Goal: Transaction & Acquisition: Obtain resource

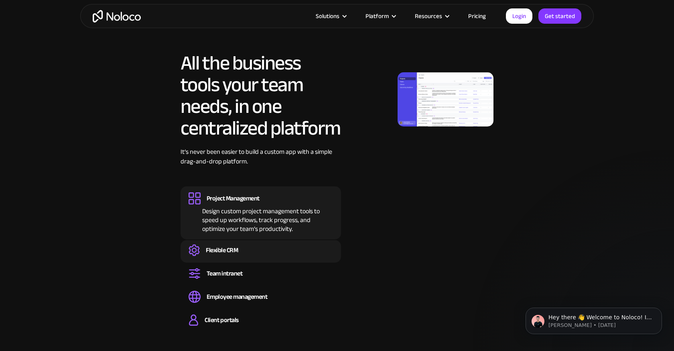
click at [265, 252] on div "Flexible CRM" at bounding box center [261, 250] width 144 height 12
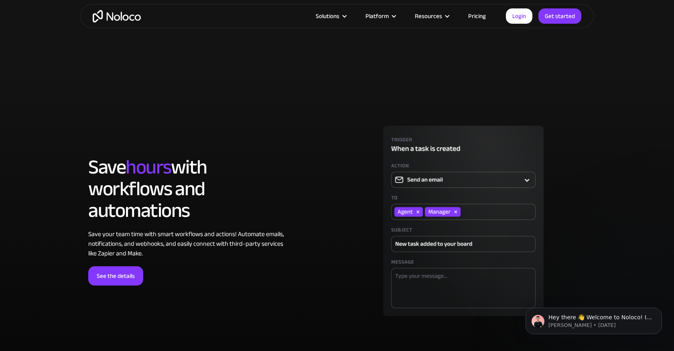
scroll to position [2315, 0]
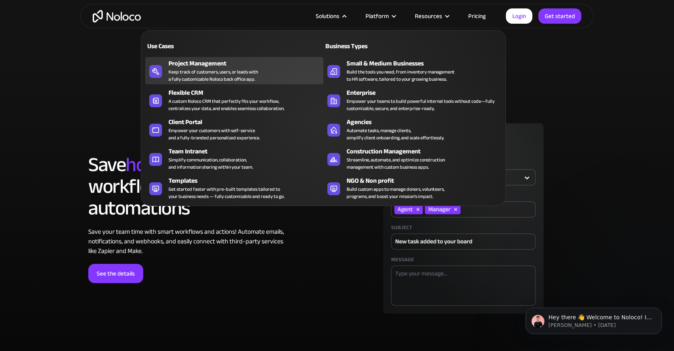
click at [220, 71] on div "Keep track of customers, users, or leads with a fully customizable Noloco back …" at bounding box center [212, 75] width 89 height 14
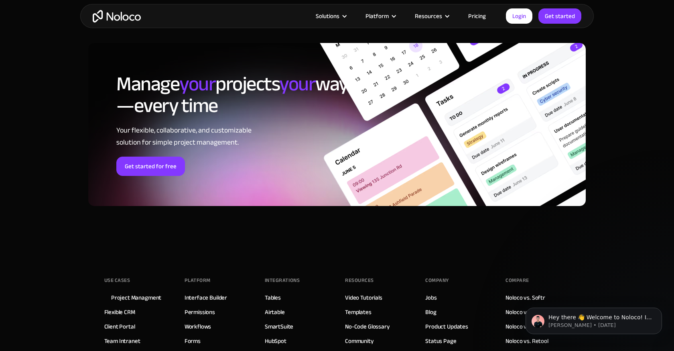
scroll to position [3616, 0]
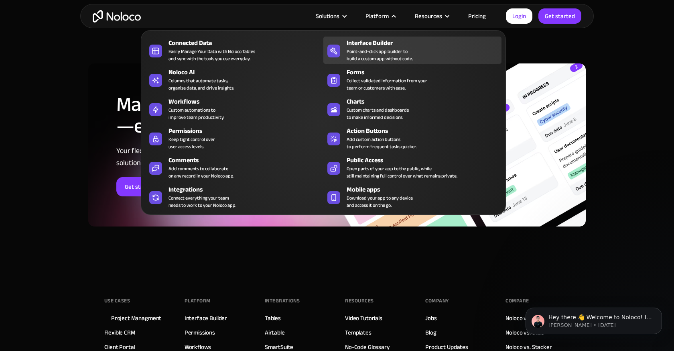
click at [388, 53] on div "Point-and-click app builder to build a custom app without code." at bounding box center [380, 55] width 66 height 14
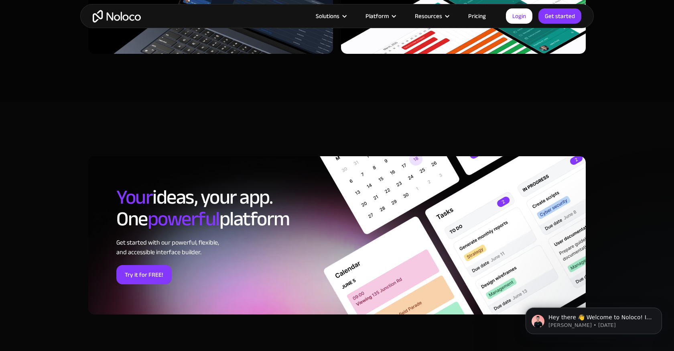
scroll to position [2605, 0]
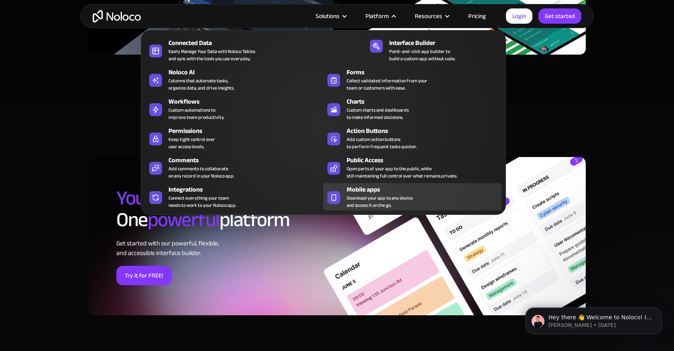
click at [357, 196] on span "Download your app to any device and access it on the go." at bounding box center [380, 201] width 66 height 14
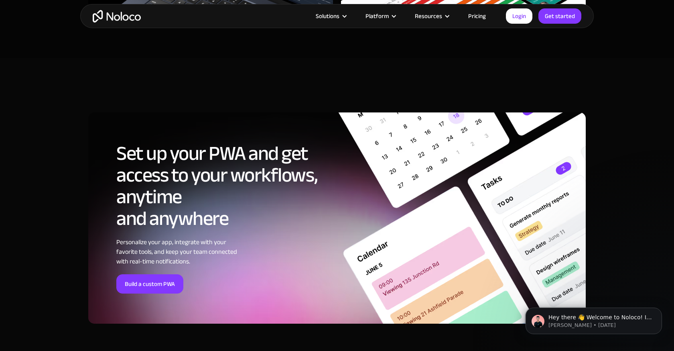
scroll to position [2759, 0]
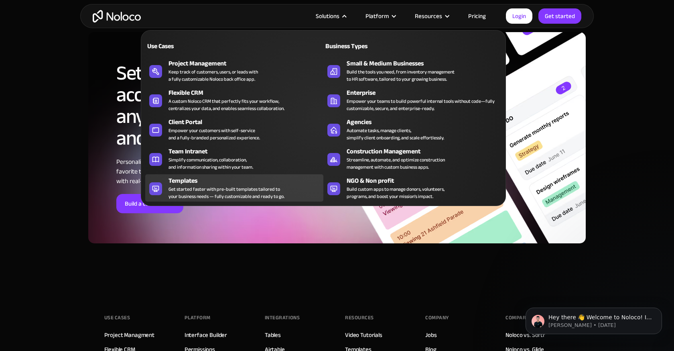
click at [238, 186] on div "Get started faster with pre-built templates tailored to your business needs — f…" at bounding box center [226, 192] width 116 height 14
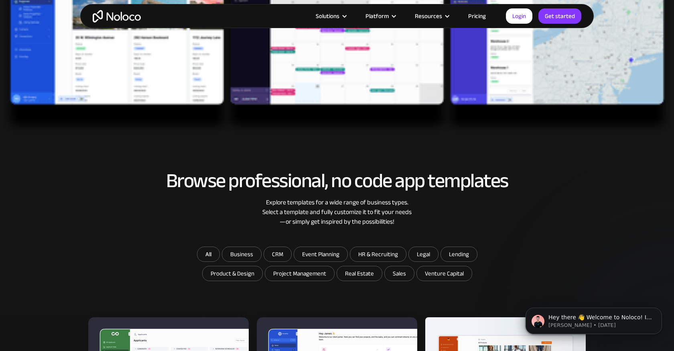
scroll to position [525, 0]
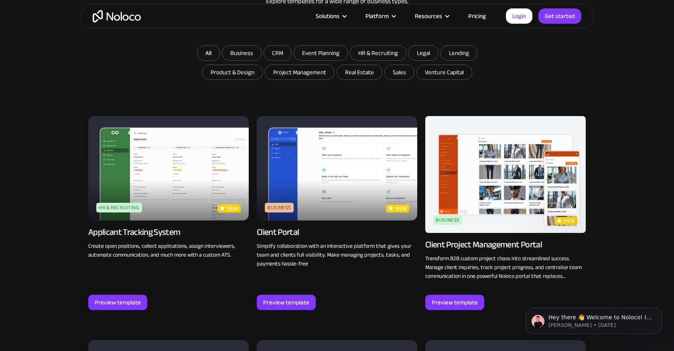
click at [476, 183] on img at bounding box center [505, 174] width 160 height 117
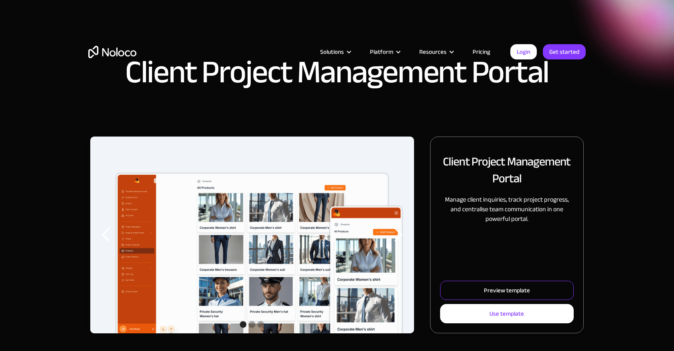
click at [528, 293] on div "Preview template" at bounding box center [507, 290] width 46 height 10
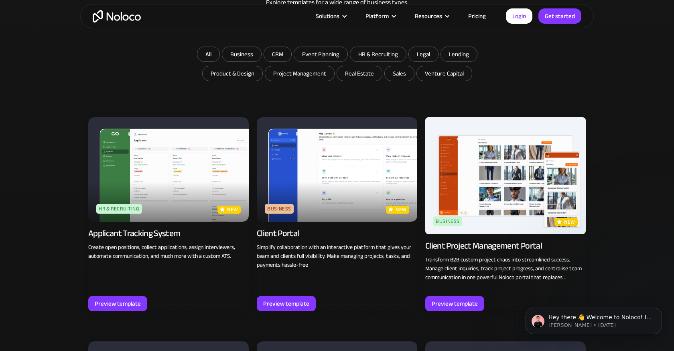
click at [363, 181] on img at bounding box center [337, 169] width 160 height 104
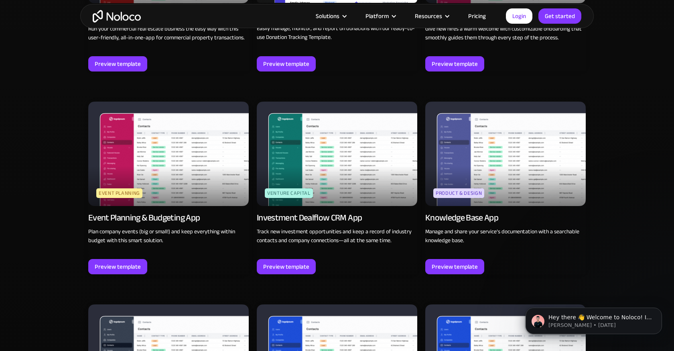
scroll to position [2260, 0]
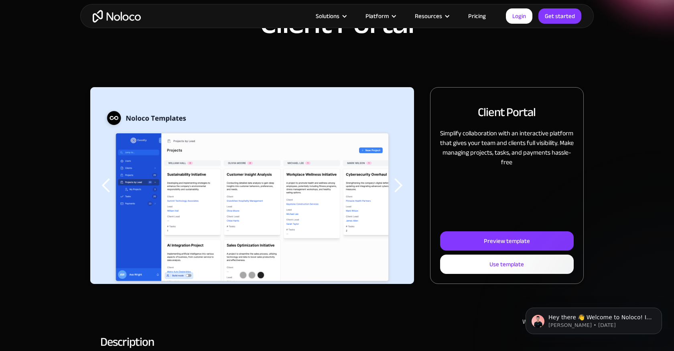
scroll to position [55, 0]
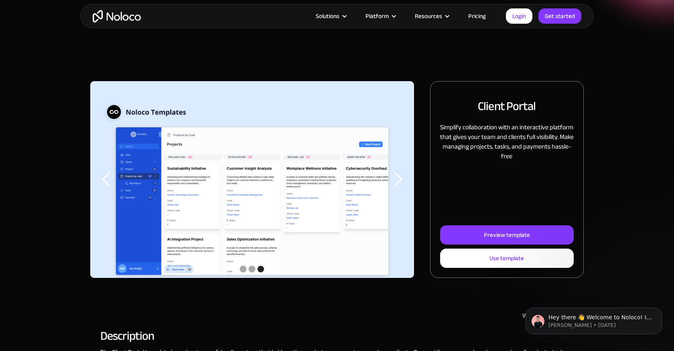
drag, startPoint x: 491, startPoint y: 259, endPoint x: 526, endPoint y: 194, distance: 73.4
click at [491, 259] on div "Use template" at bounding box center [506, 258] width 34 height 10
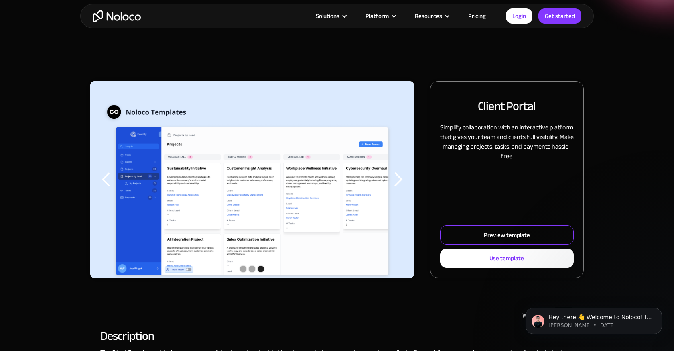
click at [525, 227] on link "Preview template" at bounding box center [507, 234] width 134 height 19
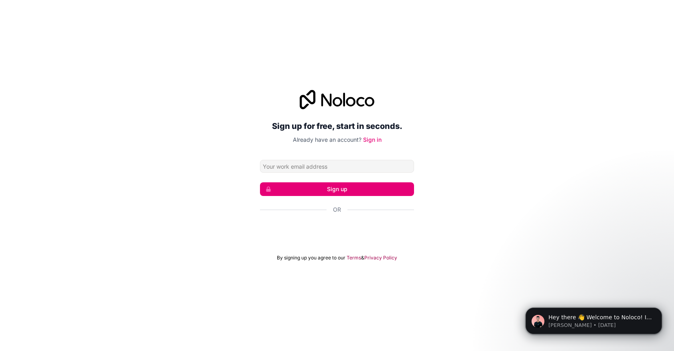
click at [170, 147] on div "Sign up for free, start in seconds. Already have an account? Sign in Sign up Or…" at bounding box center [337, 175] width 674 height 193
